Goal: Entertainment & Leisure: Consume media (video, audio)

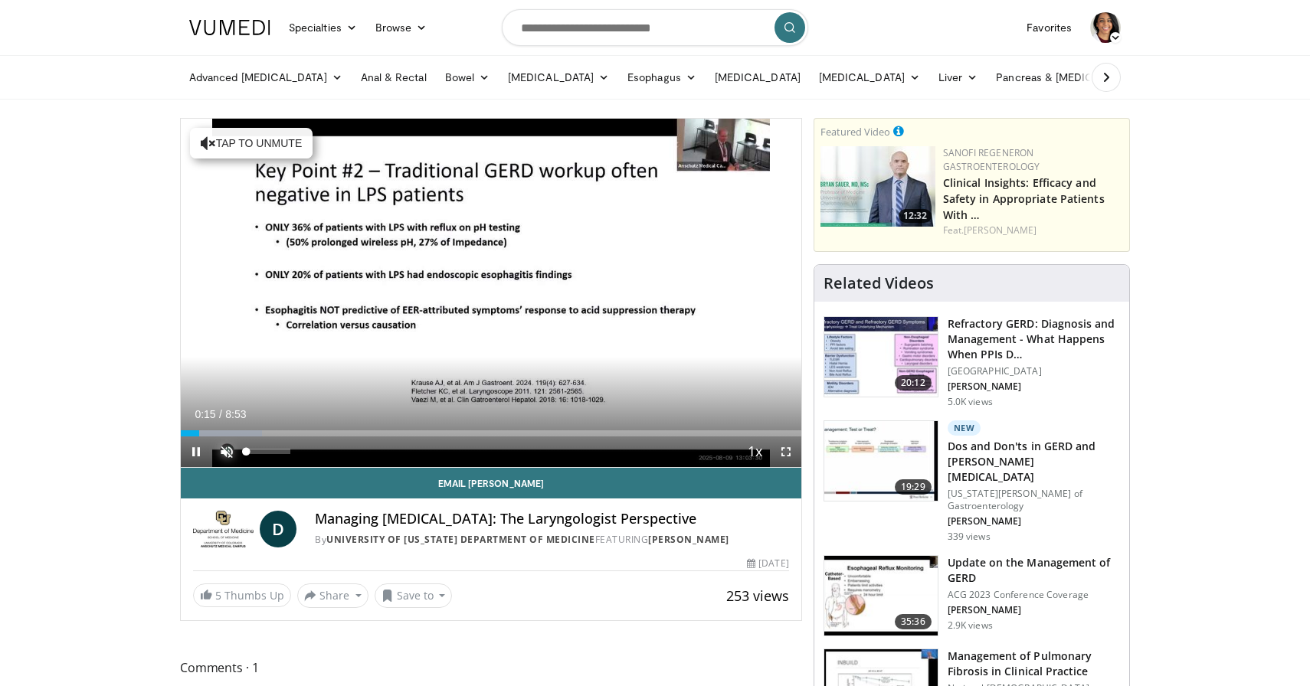
click at [227, 449] on span "Video Player" at bounding box center [226, 452] width 31 height 31
click at [196, 452] on span "Video Player" at bounding box center [196, 452] width 31 height 31
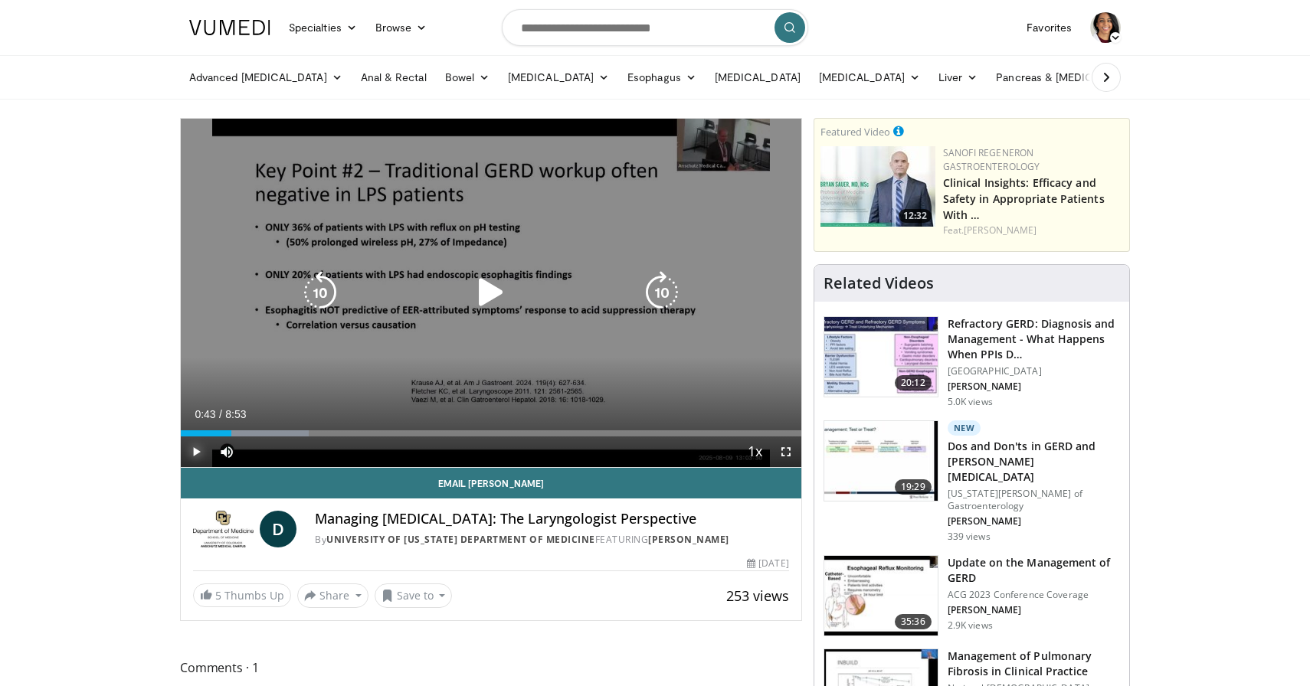
click at [181, 437] on button "Play" at bounding box center [196, 452] width 31 height 31
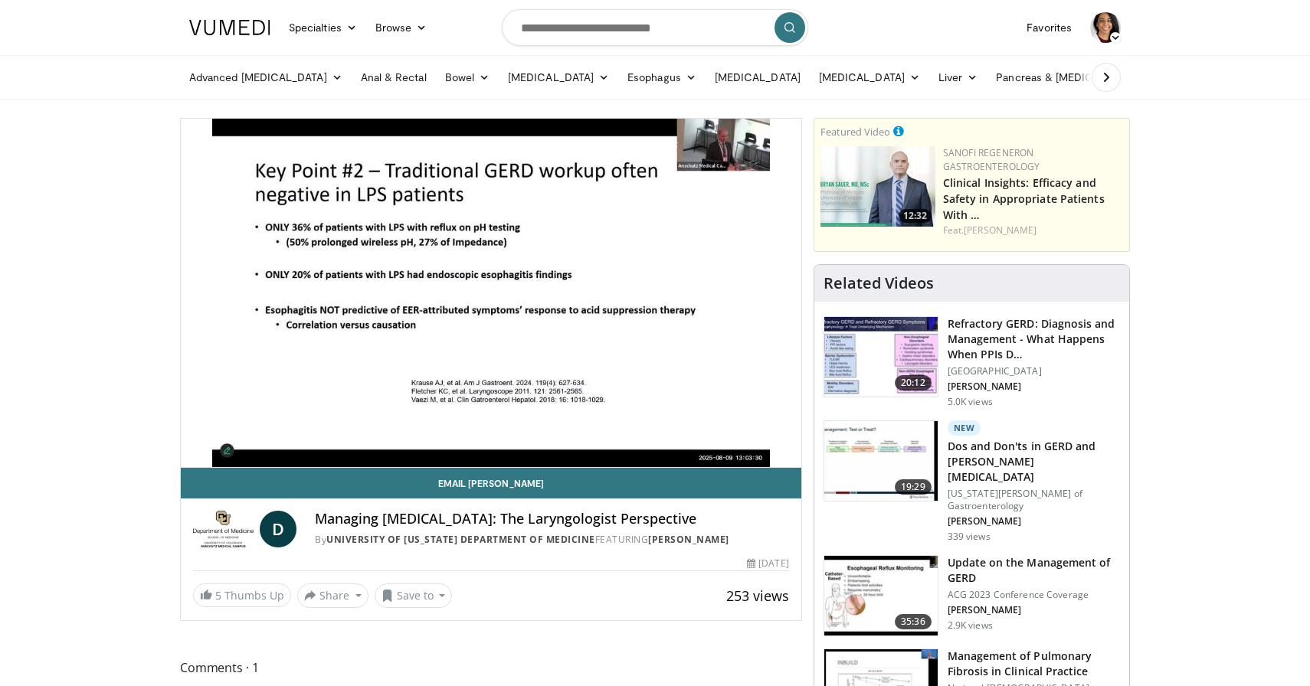
click at [181, 437] on button "Pause" at bounding box center [196, 452] width 31 height 31
